Goal: Information Seeking & Learning: Understand process/instructions

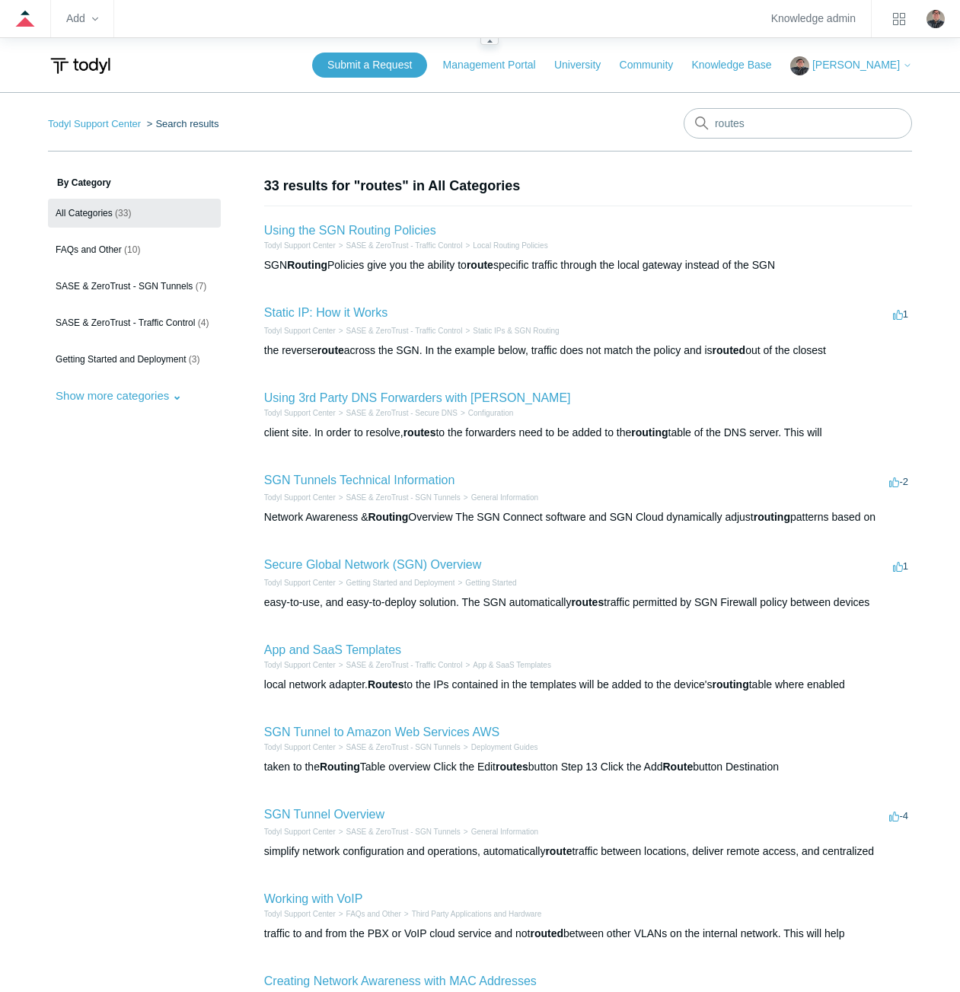
scroll to position [210, 0]
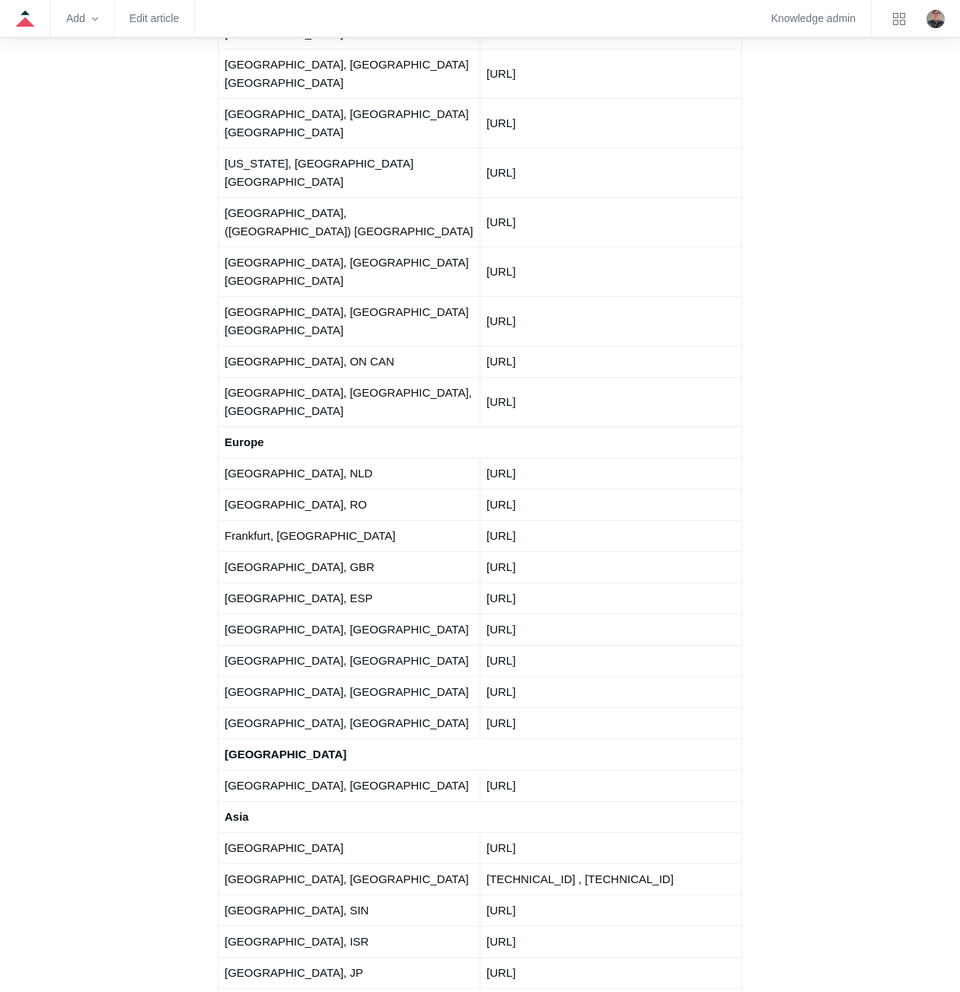
scroll to position [1909, 0]
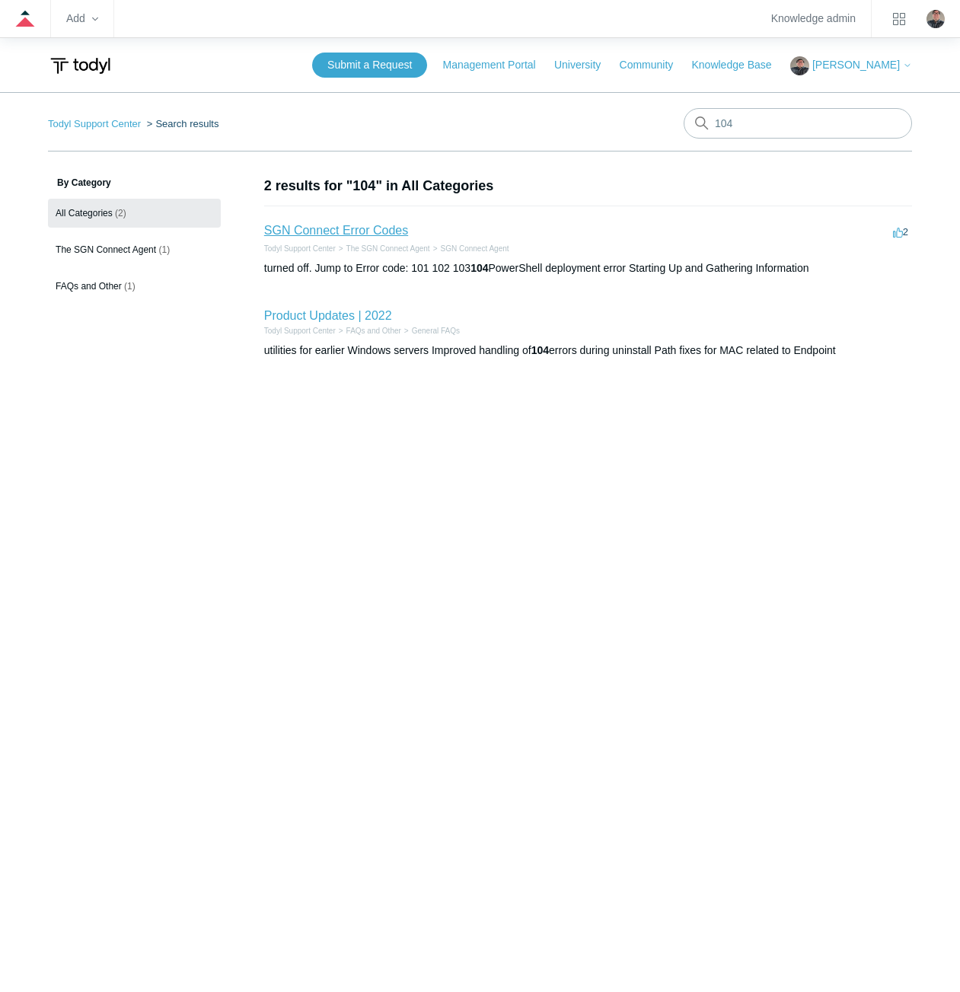
click at [337, 231] on link "SGN Connect Error Codes" at bounding box center [336, 230] width 144 height 13
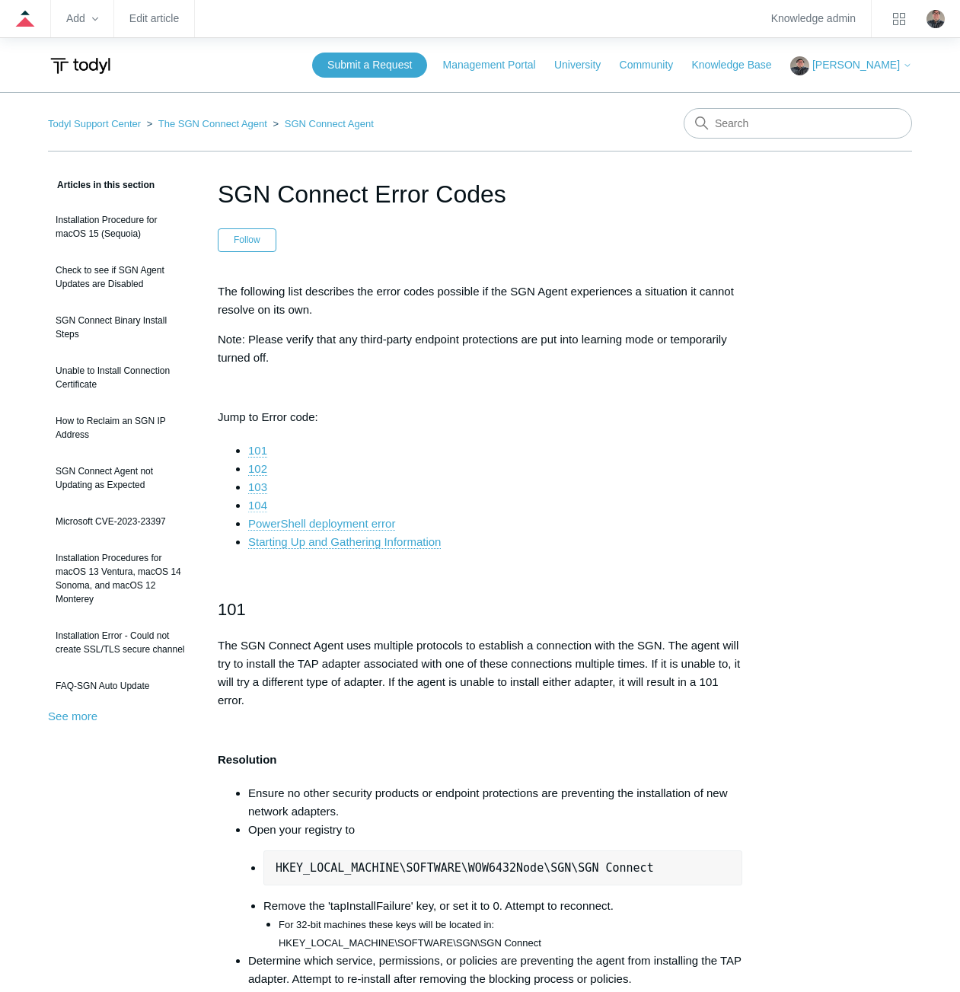
click at [250, 506] on link "104" at bounding box center [257, 506] width 19 height 14
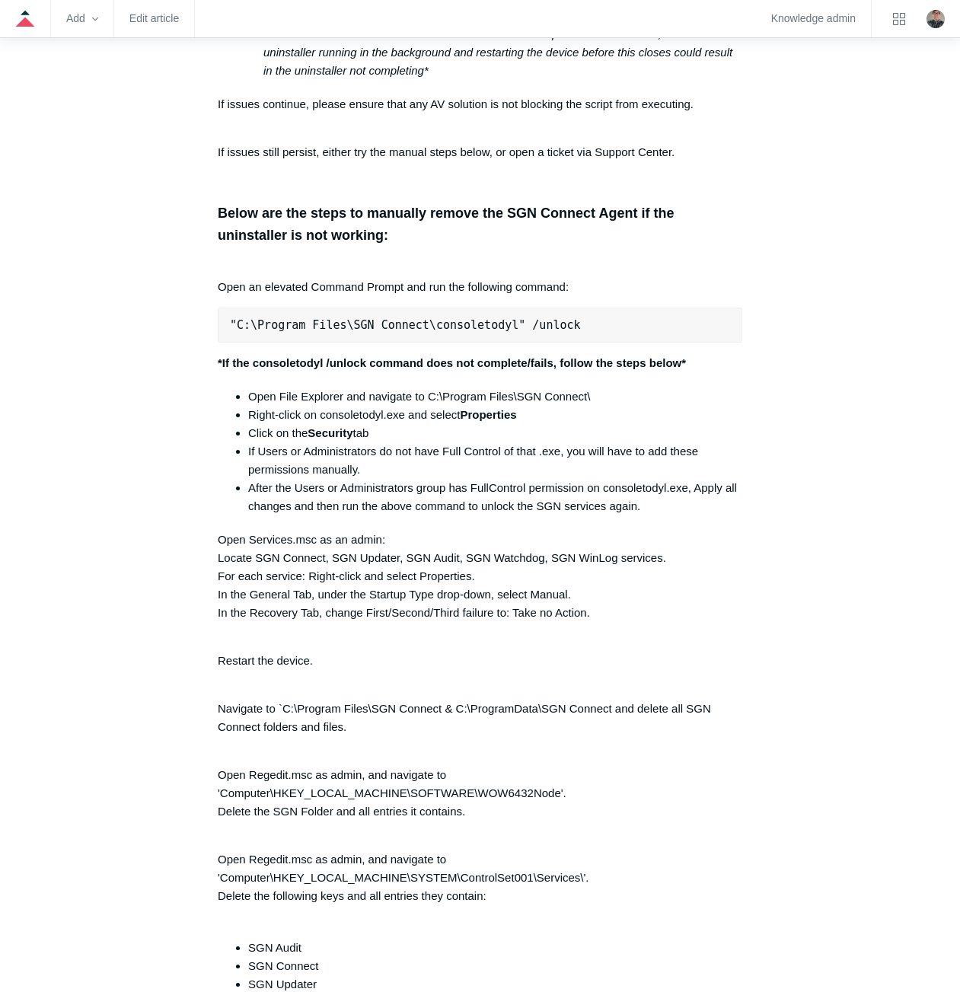
scroll to position [3086, 0]
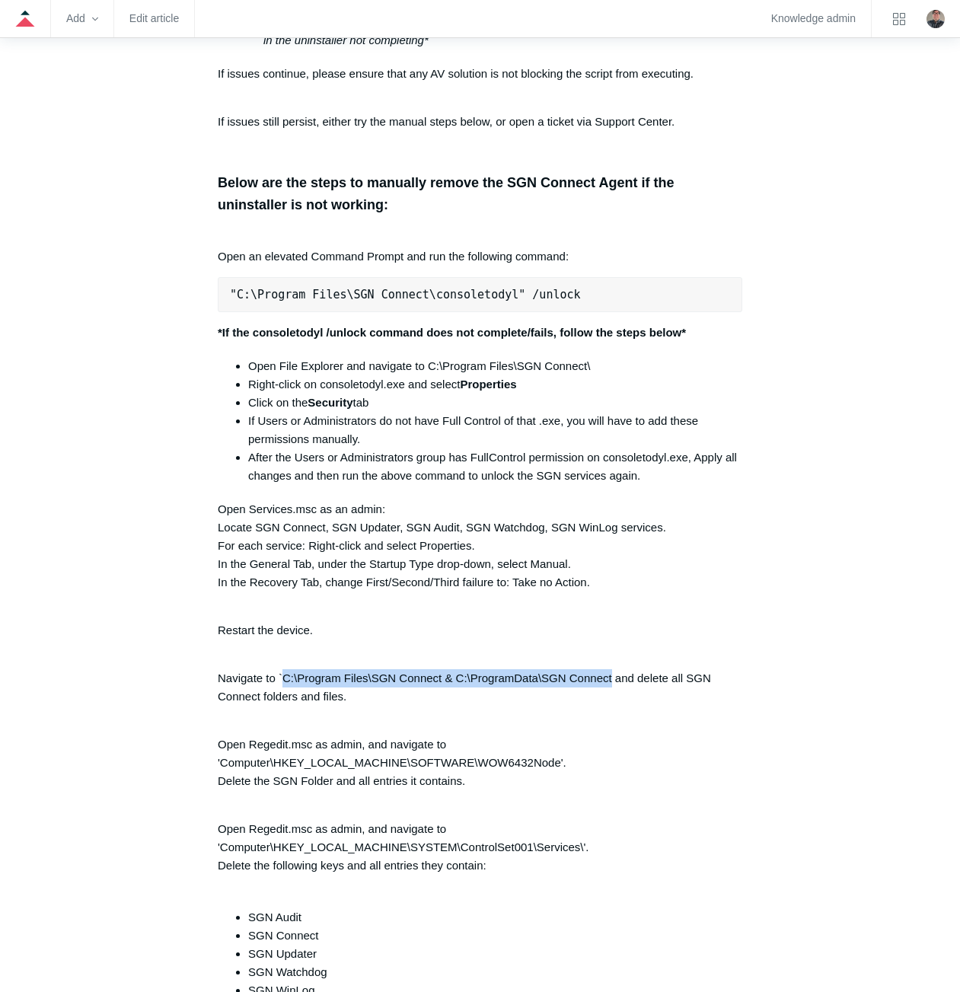
drag, startPoint x: 612, startPoint y: 693, endPoint x: 282, endPoint y: 689, distance: 329.7
click at [282, 689] on p "Navigate to `C:\Program Files\SGN Connect & C:\ProgramData\SGN Connect and dele…" at bounding box center [480, 678] width 525 height 55
copy p "C:\Program Files\SGN Connect & C:\ProgramData\SGN Connect"
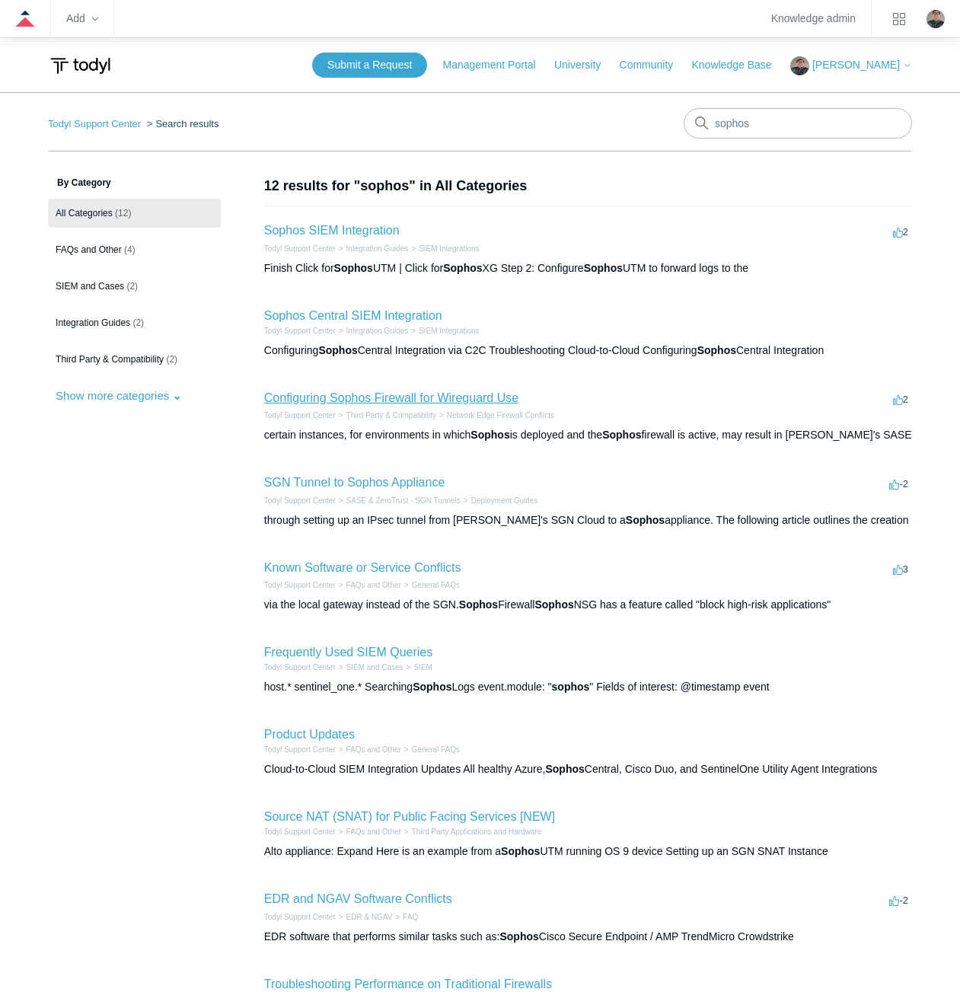
click at [317, 397] on link "Configuring Sophos Firewall for Wireguard Use" at bounding box center [391, 397] width 254 height 13
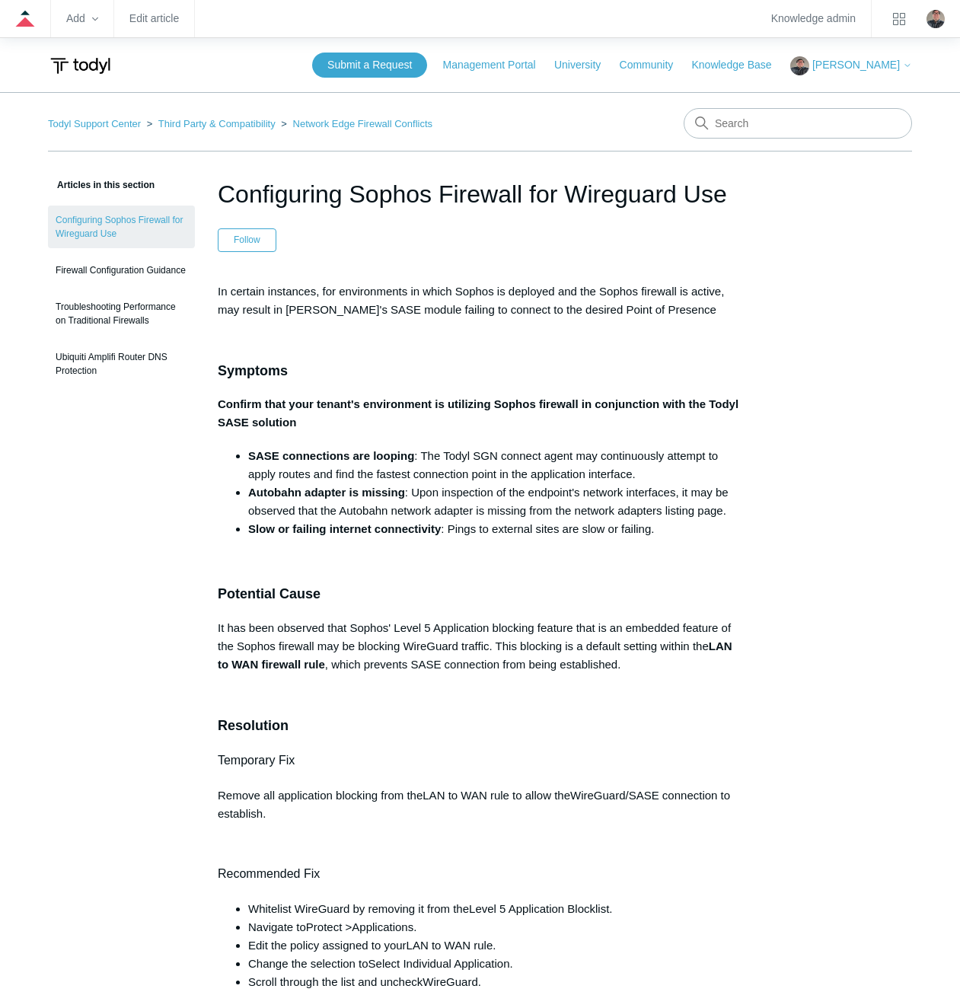
click at [391, 513] on li "Autobahn adapter is missing : Upon inspection of the endpoint's network interfa…" at bounding box center [495, 501] width 494 height 37
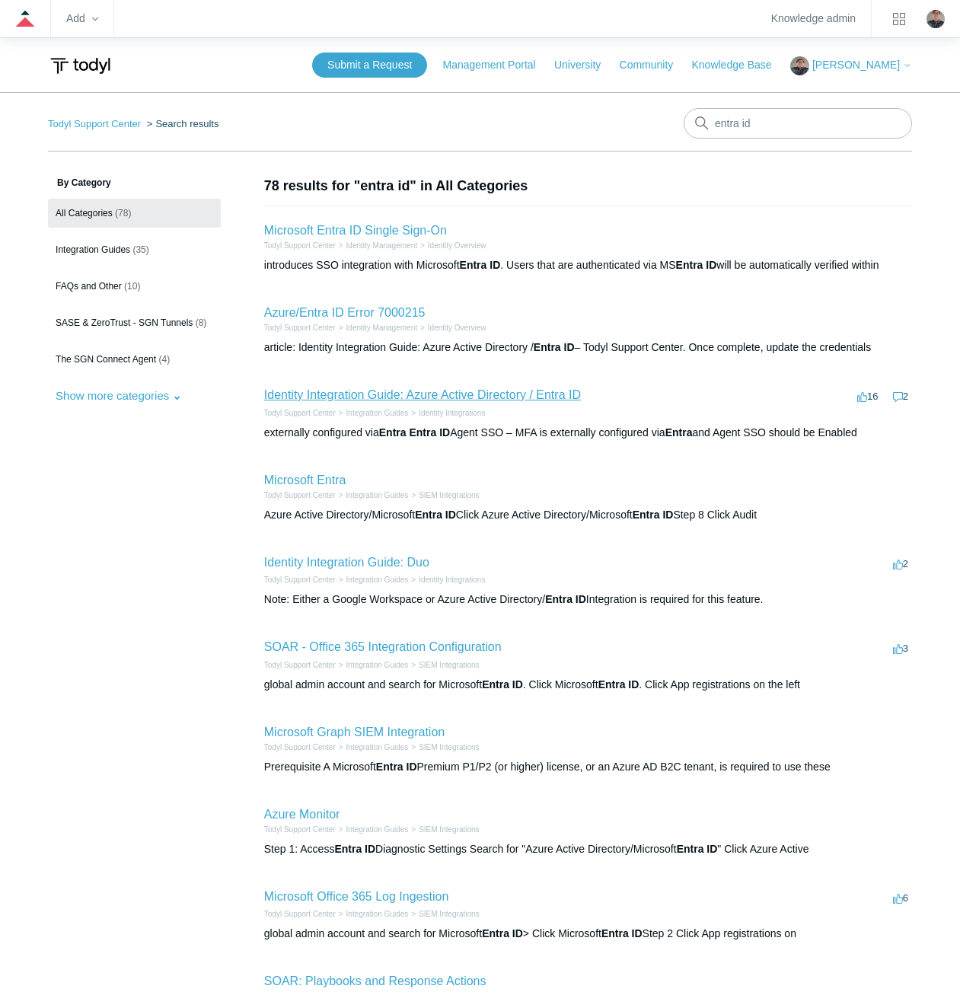
click at [265, 395] on link "Identity Integration Guide: Azure Active Directory / Entra ID" at bounding box center [422, 394] width 317 height 13
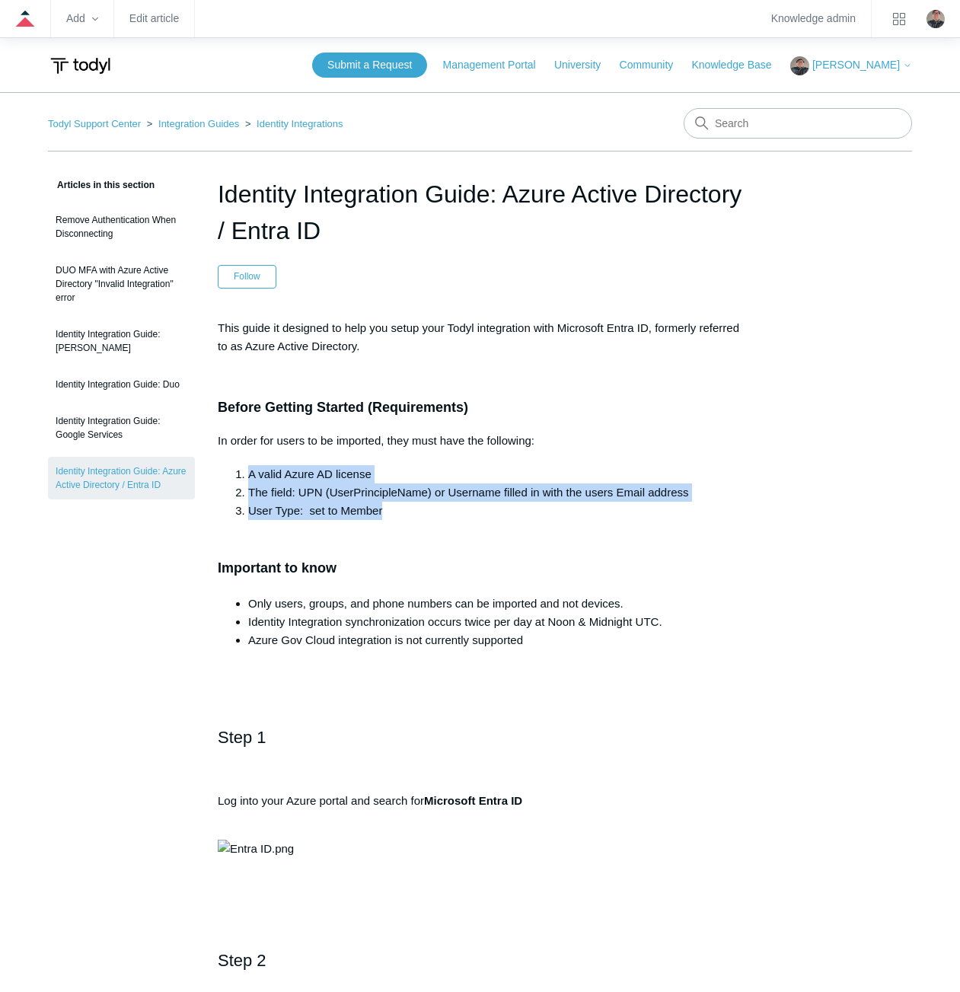
drag, startPoint x: 395, startPoint y: 509, endPoint x: 241, endPoint y: 468, distance: 159.2
click at [241, 468] on ol "A valid Azure AD license The field: UPN (UserPrincipleName) or Username filled …" at bounding box center [487, 492] width 509 height 55
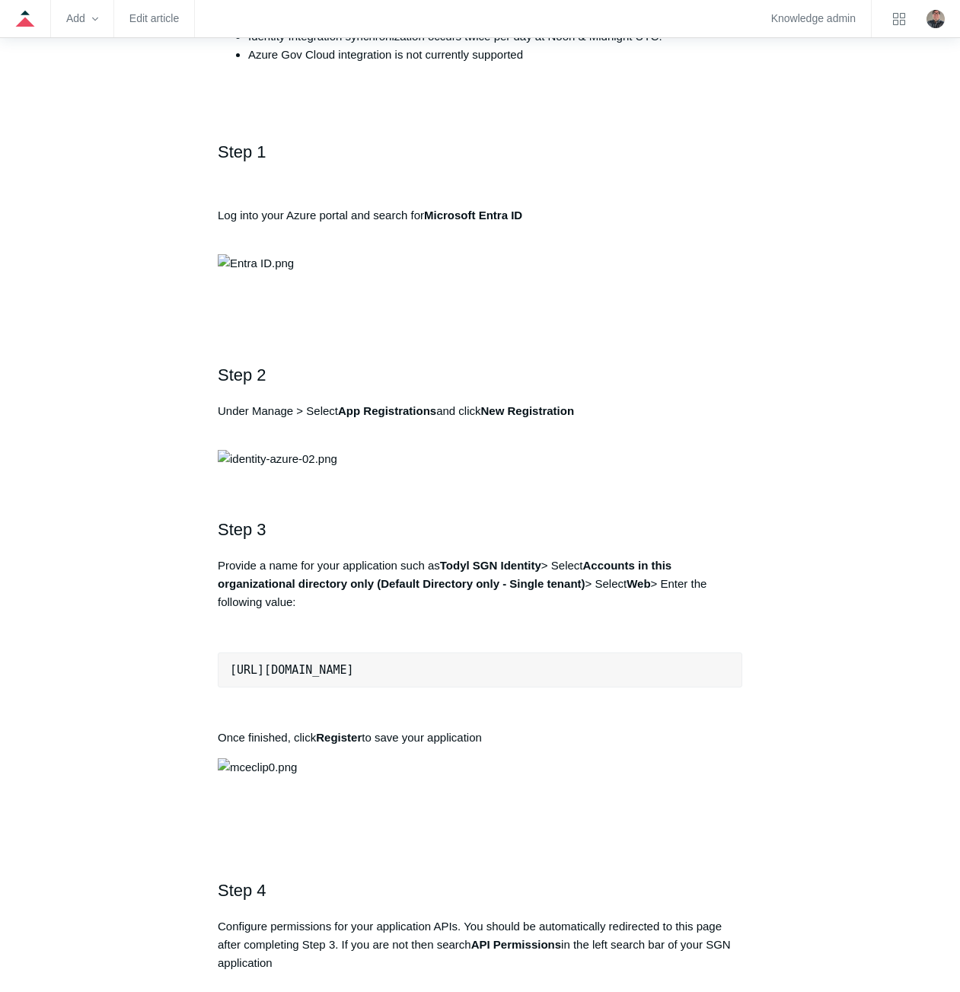
scroll to position [576, 0]
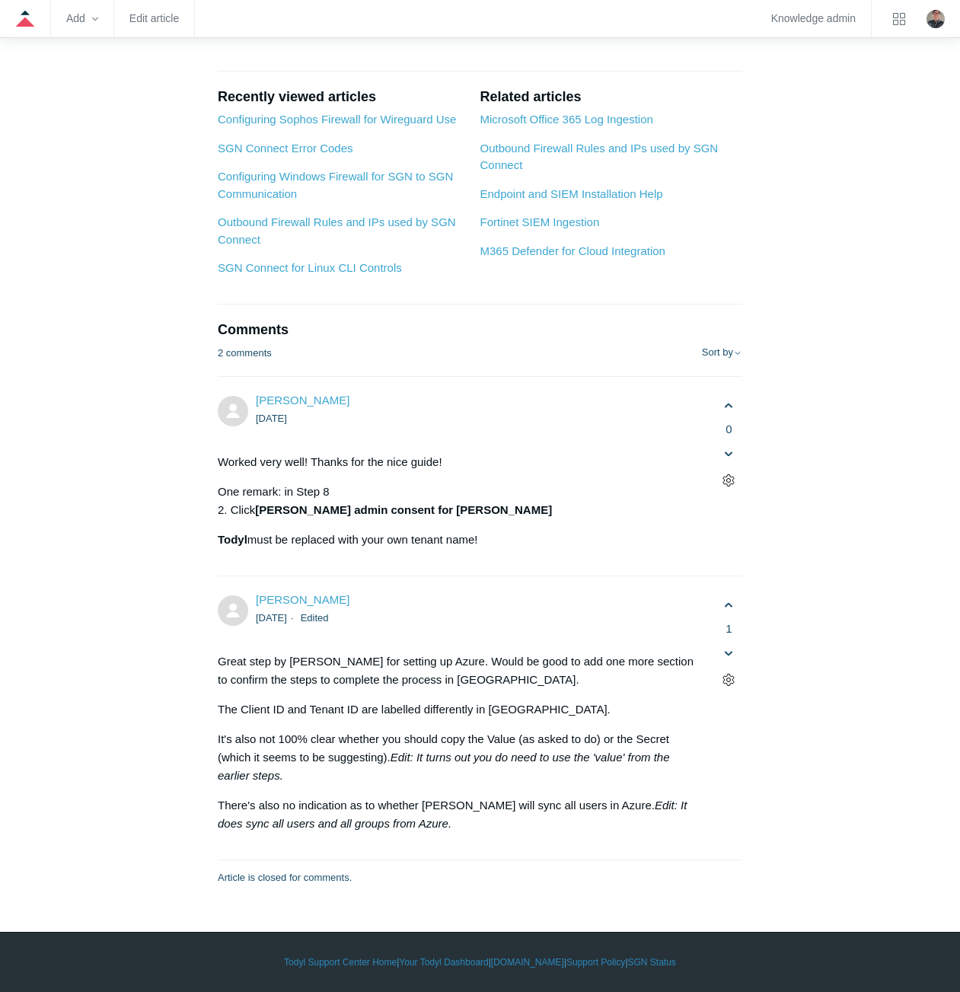
scroll to position [81, 0]
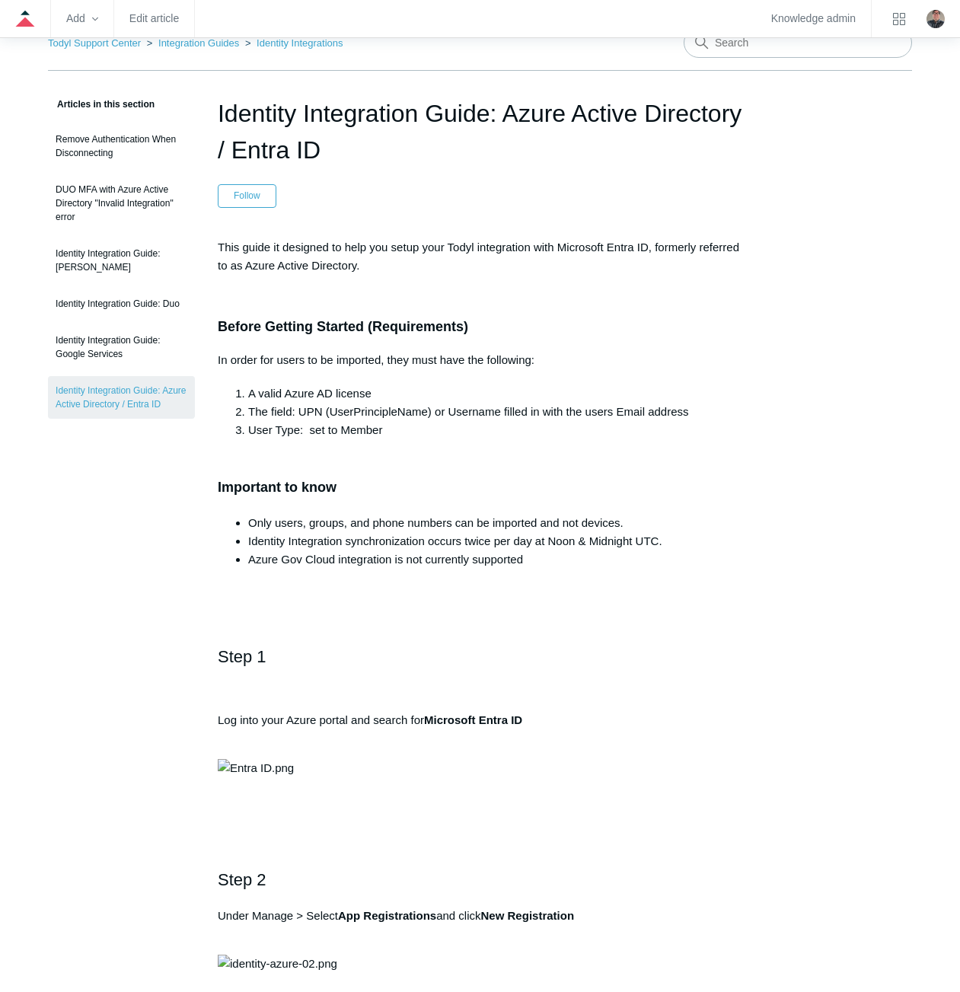
click at [402, 426] on li "User Type: set to Member" at bounding box center [495, 430] width 494 height 18
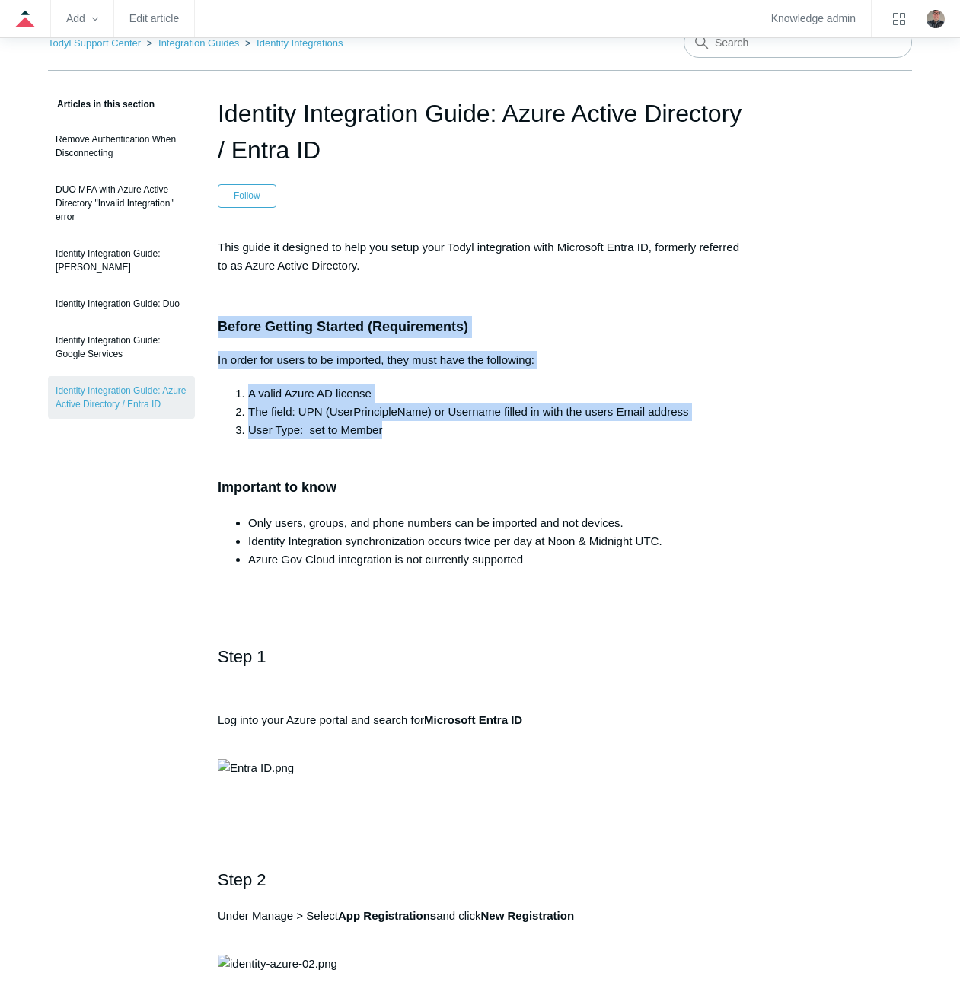
drag, startPoint x: 395, startPoint y: 431, endPoint x: 214, endPoint y: 333, distance: 206.1
copy div "Before Getting Started (Requirements) In order for users to be imported, they m…"
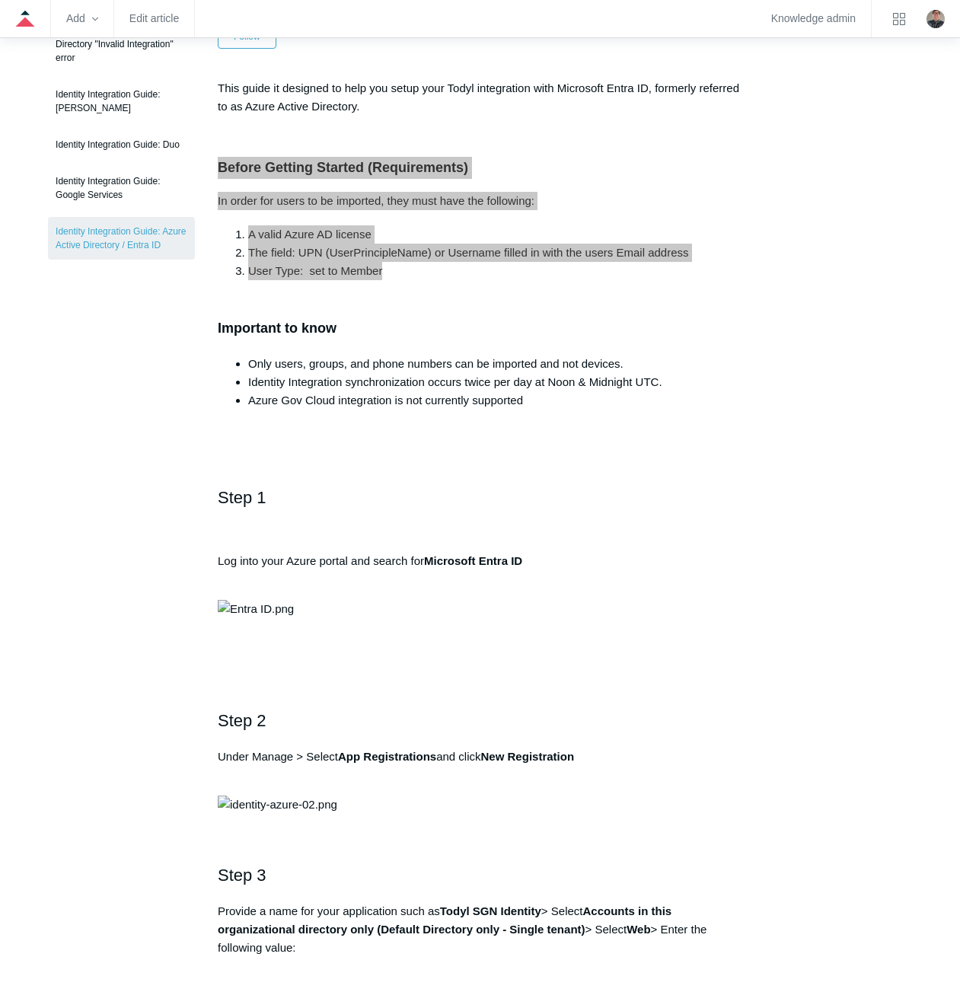
scroll to position [461, 0]
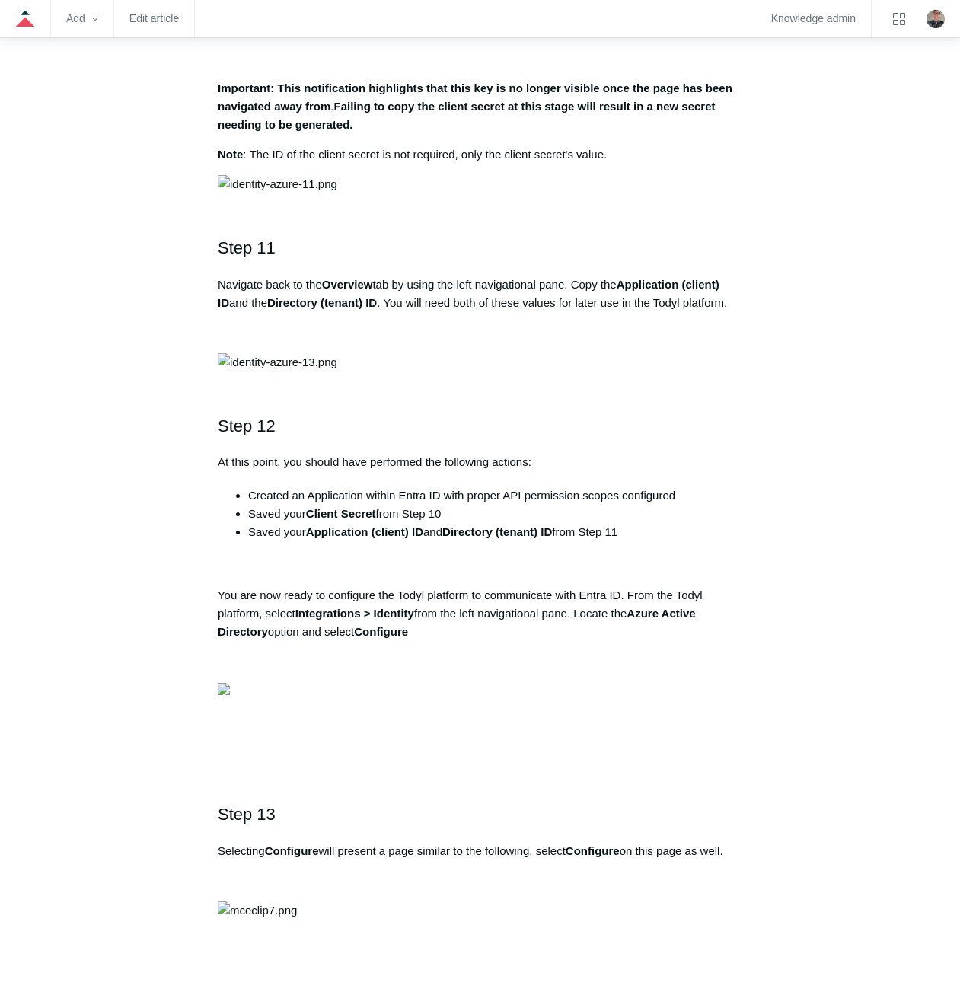
scroll to position [3236, 0]
